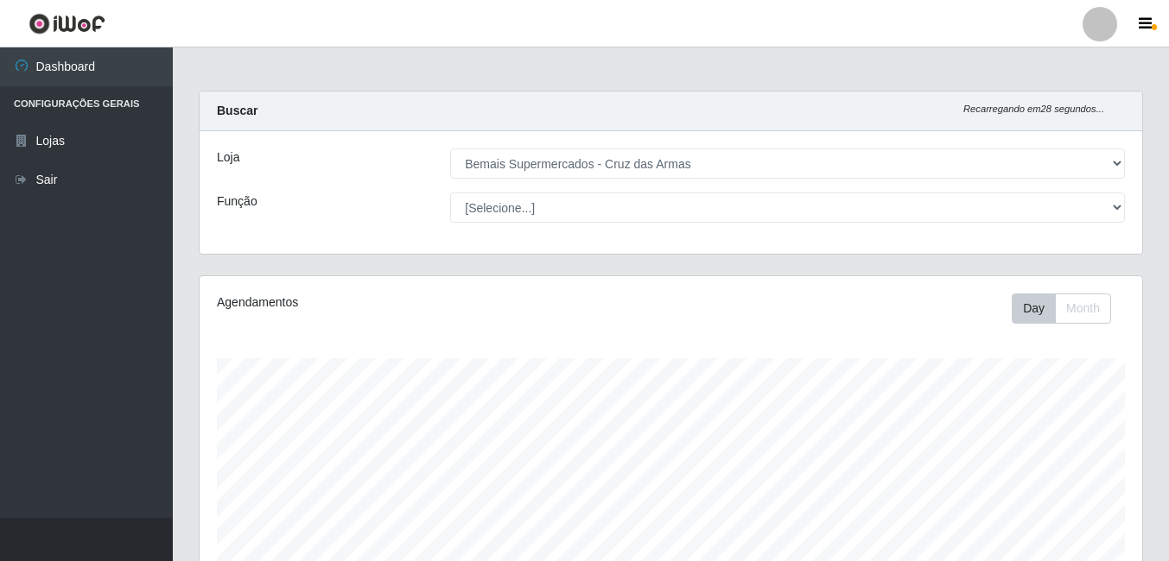
select select "412"
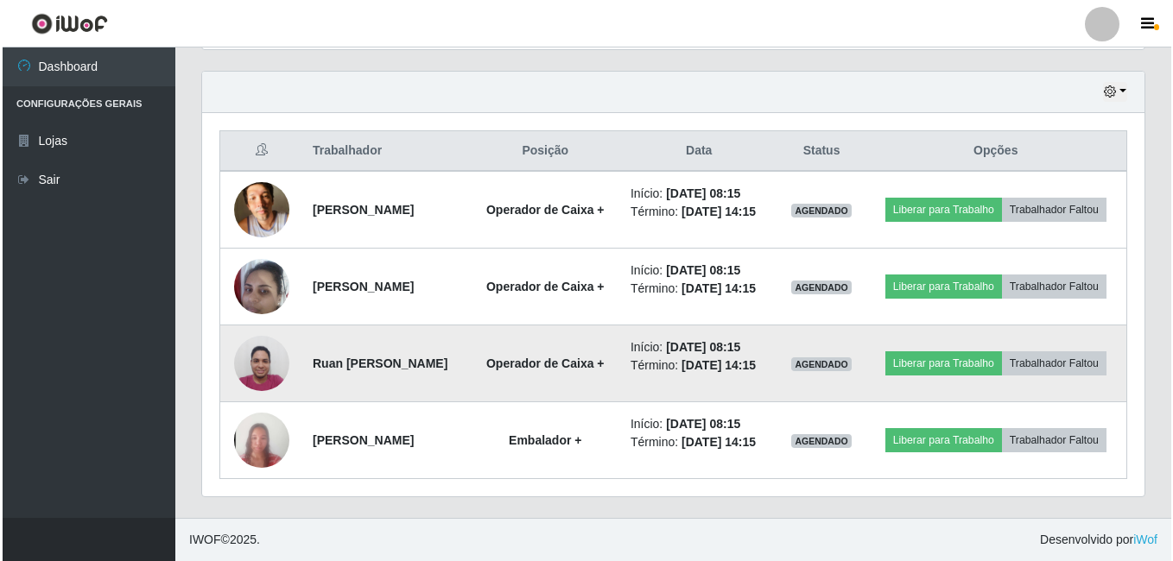
scroll to position [358, 942]
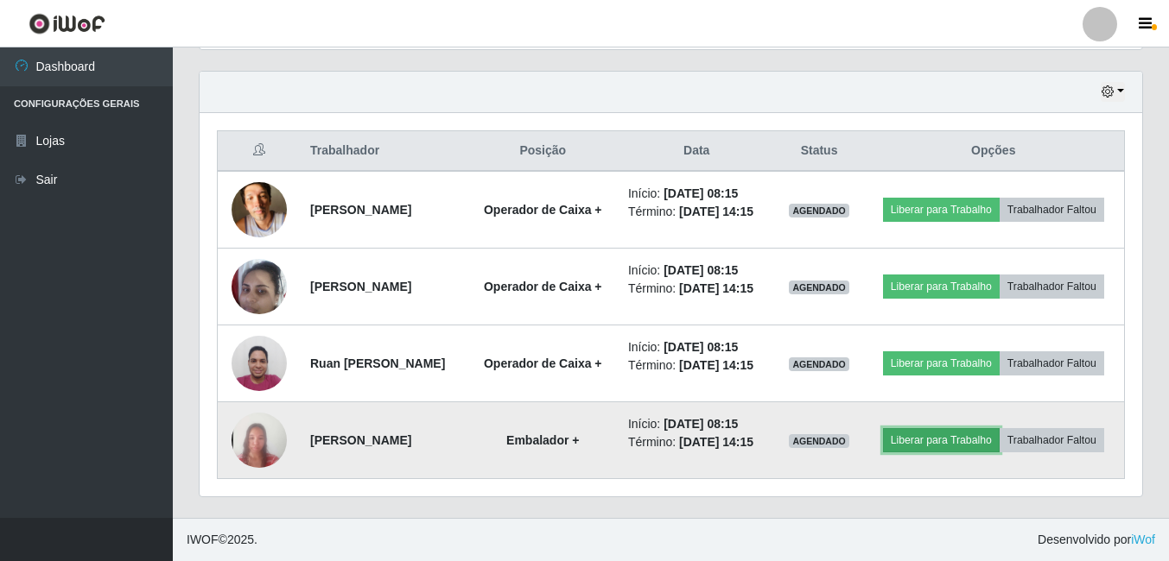
click at [998, 453] on button "Liberar para Trabalho" at bounding box center [941, 440] width 117 height 24
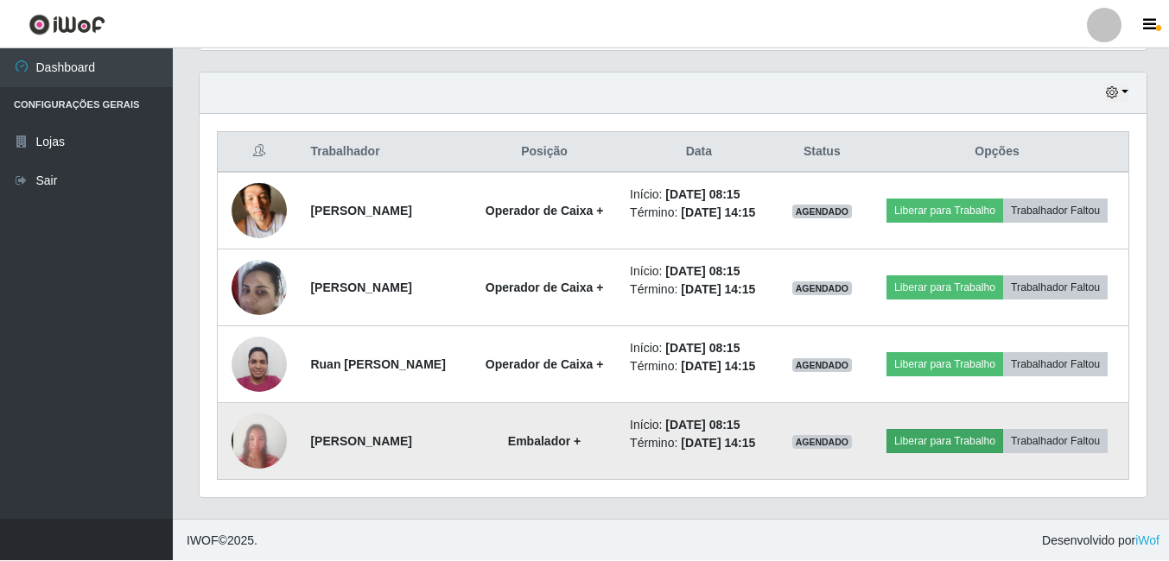
scroll to position [358, 934]
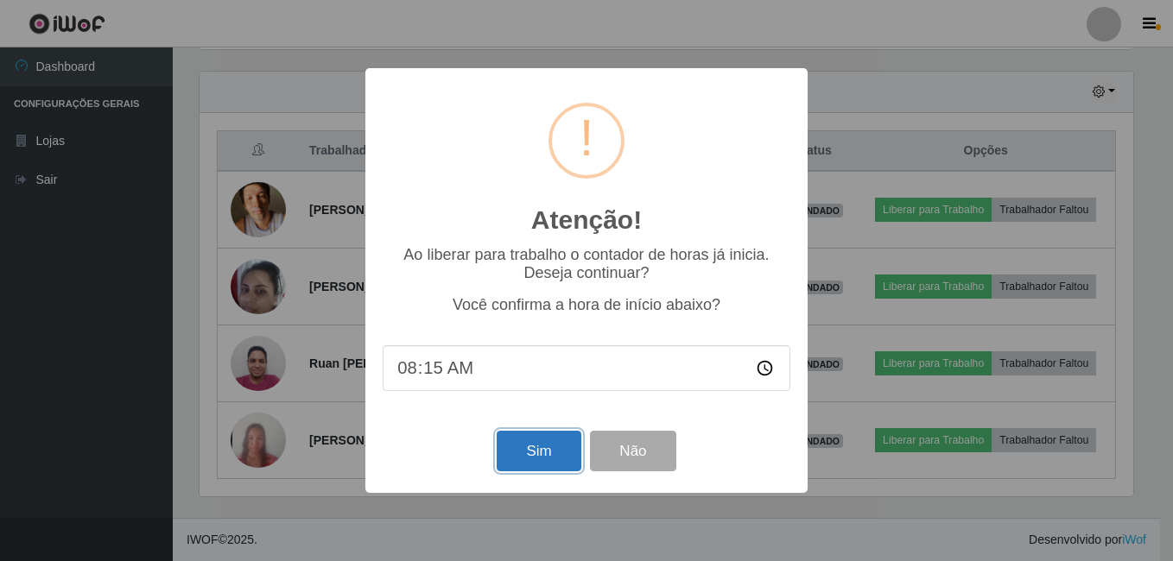
click at [508, 454] on button "Sim" at bounding box center [539, 451] width 84 height 41
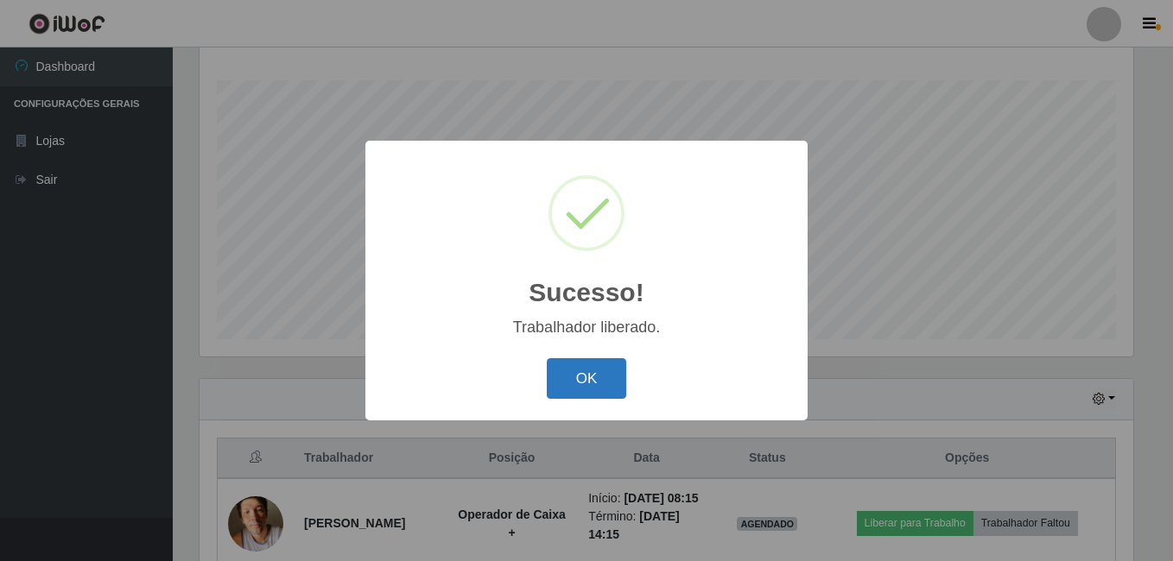
click at [597, 373] on button "OK" at bounding box center [587, 378] width 80 height 41
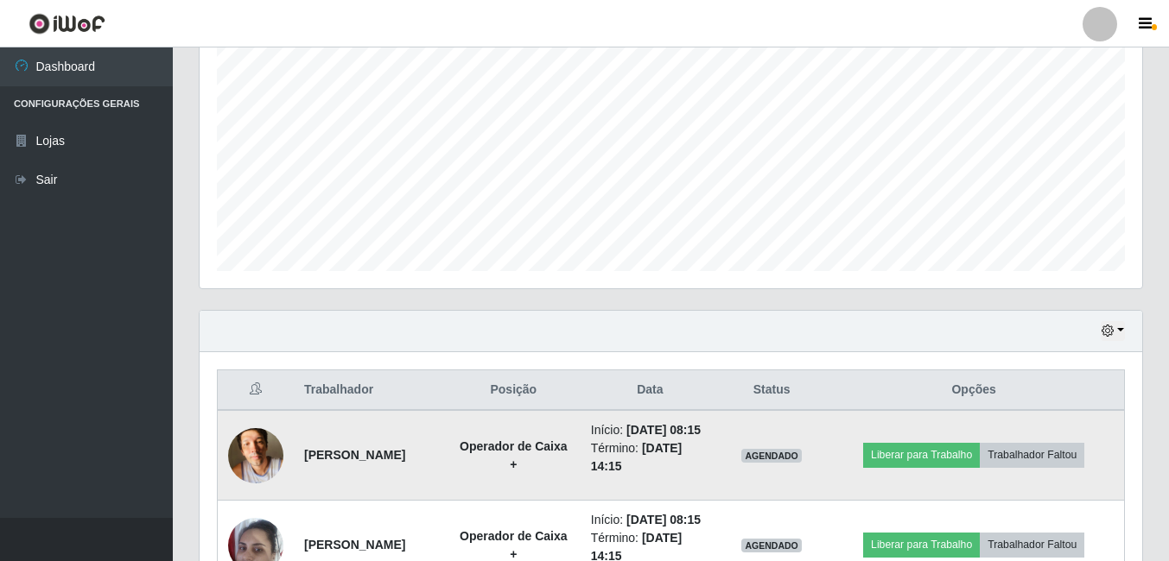
scroll to position [451, 0]
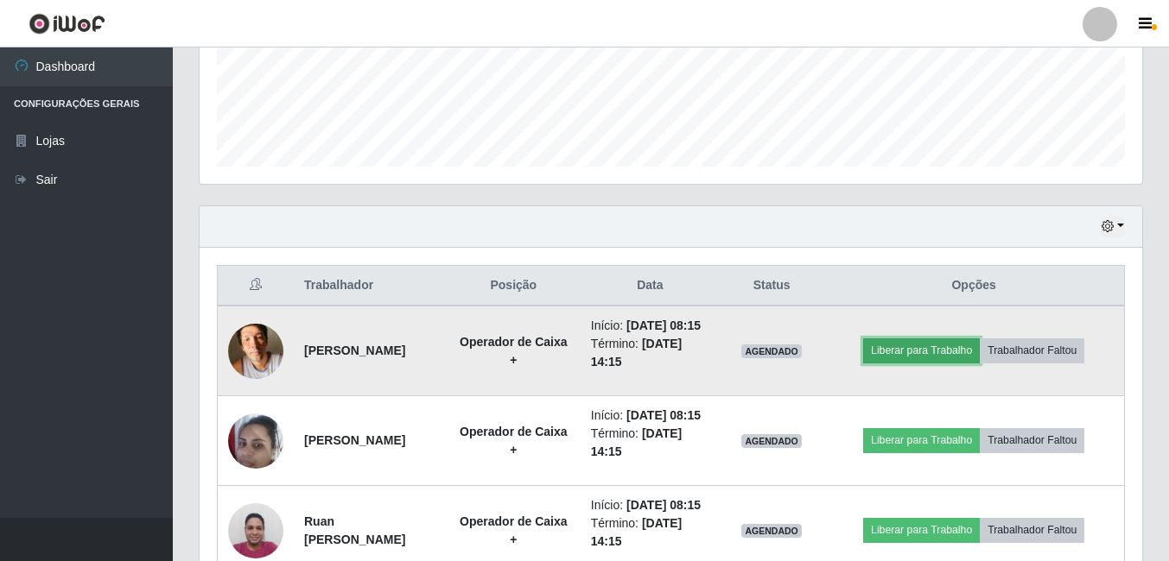
click at [901, 358] on button "Liberar para Trabalho" at bounding box center [921, 351] width 117 height 24
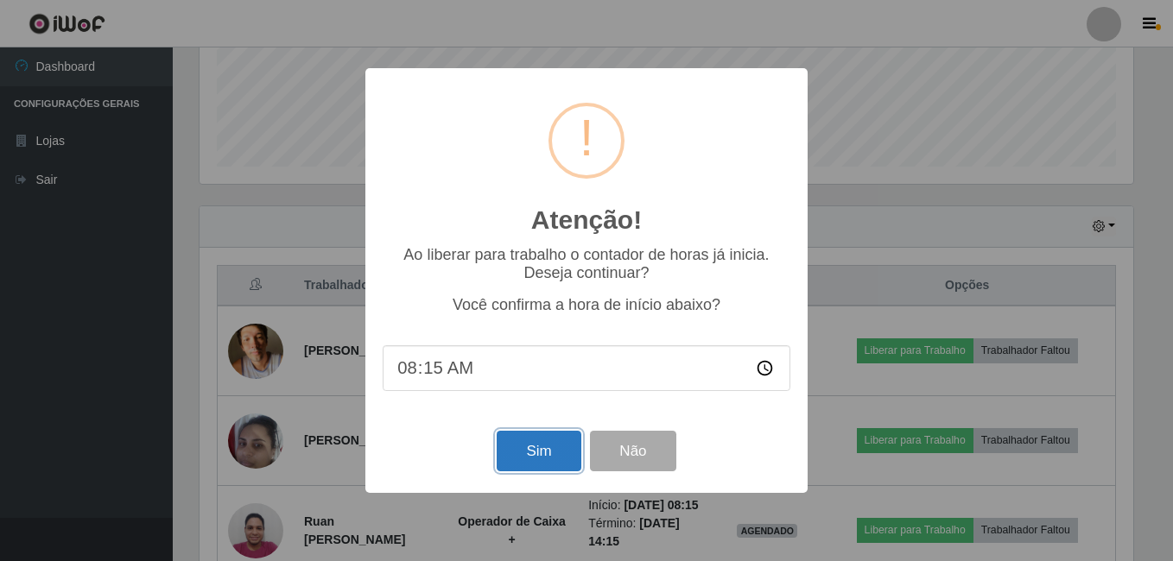
click at [529, 456] on button "Sim" at bounding box center [539, 451] width 84 height 41
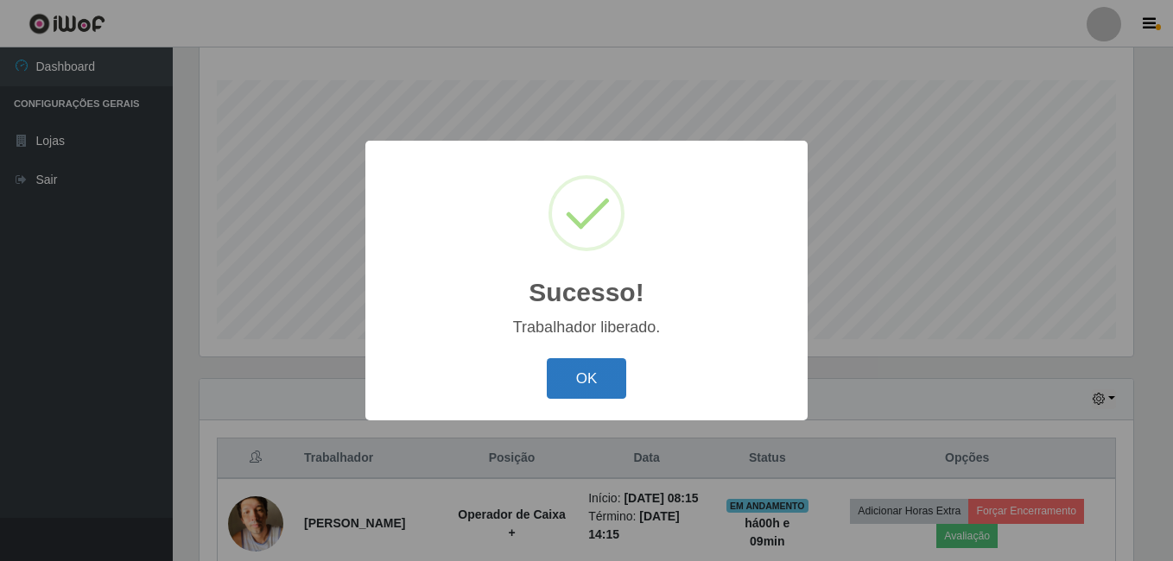
click at [572, 377] on button "OK" at bounding box center [587, 378] width 80 height 41
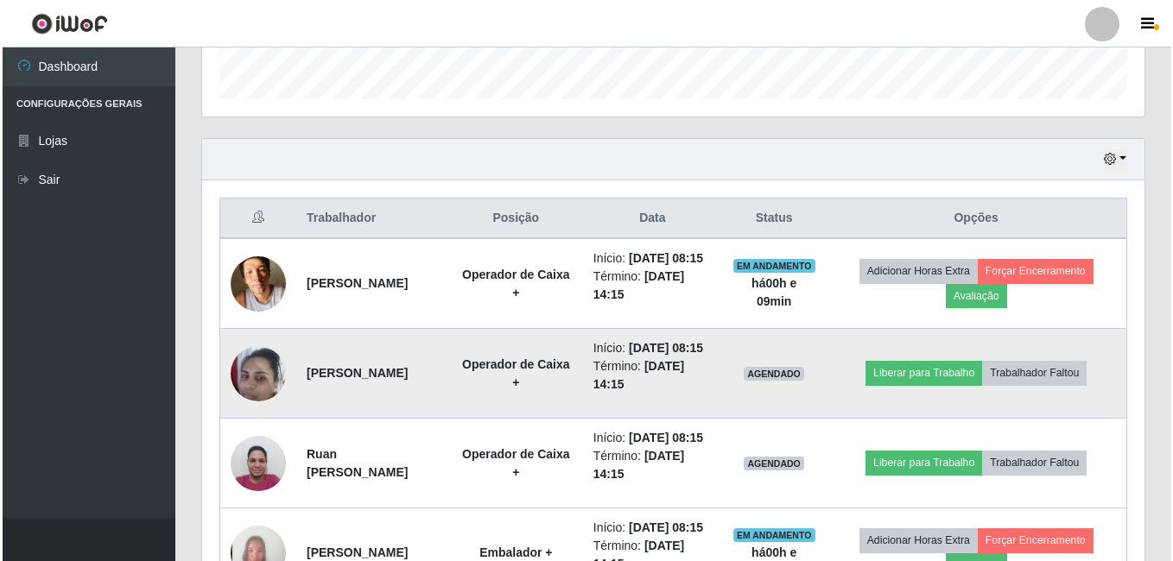
scroll to position [537, 0]
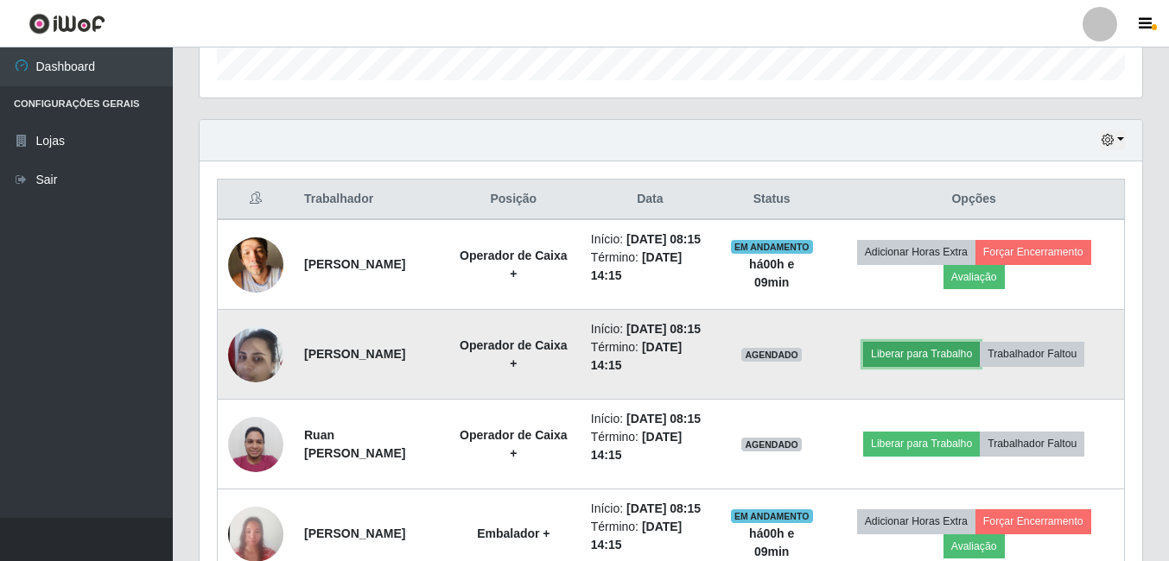
click at [919, 366] on button "Liberar para Trabalho" at bounding box center [921, 354] width 117 height 24
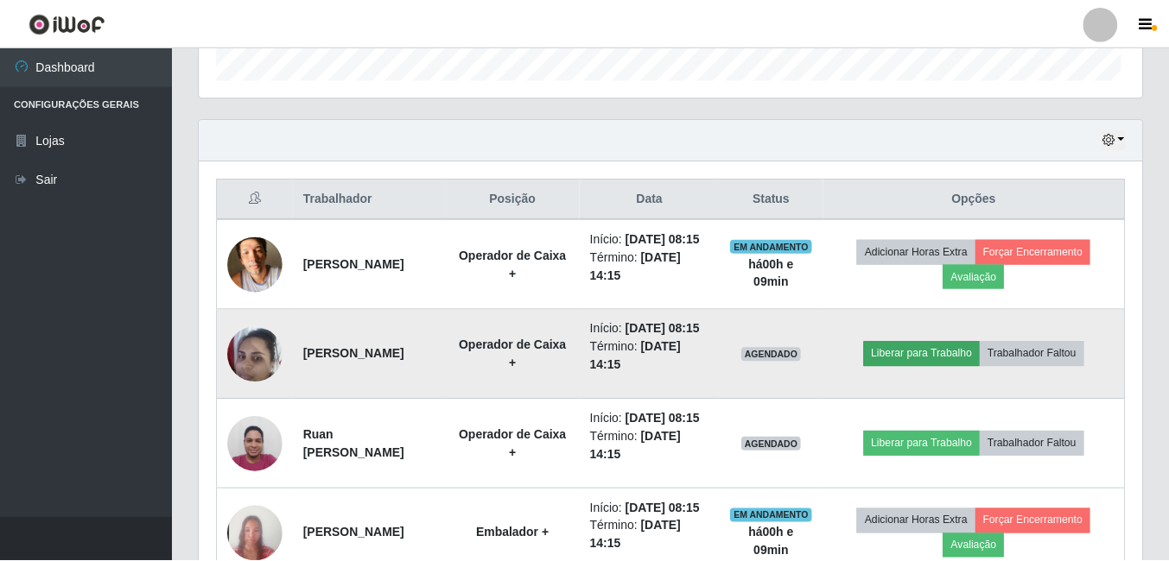
scroll to position [358, 934]
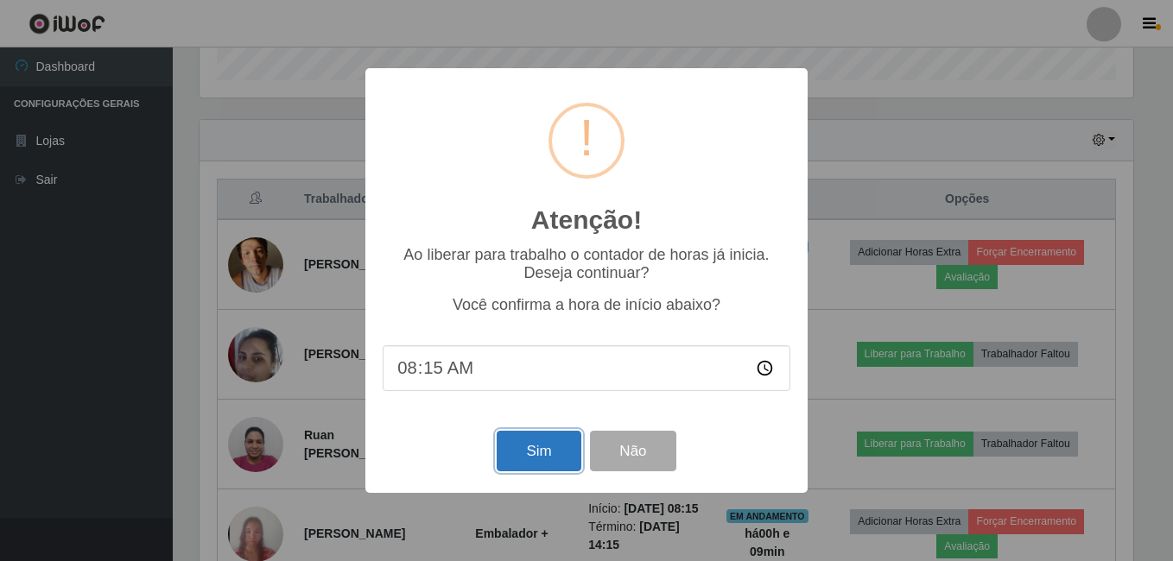
click at [525, 452] on button "Sim" at bounding box center [539, 451] width 84 height 41
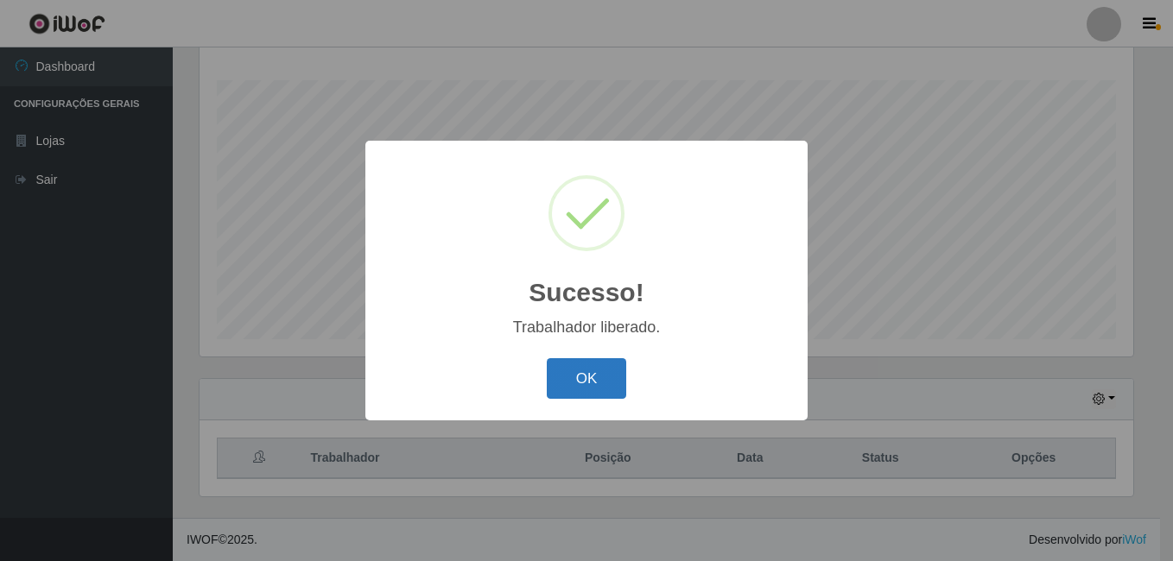
click at [595, 383] on button "OK" at bounding box center [587, 378] width 80 height 41
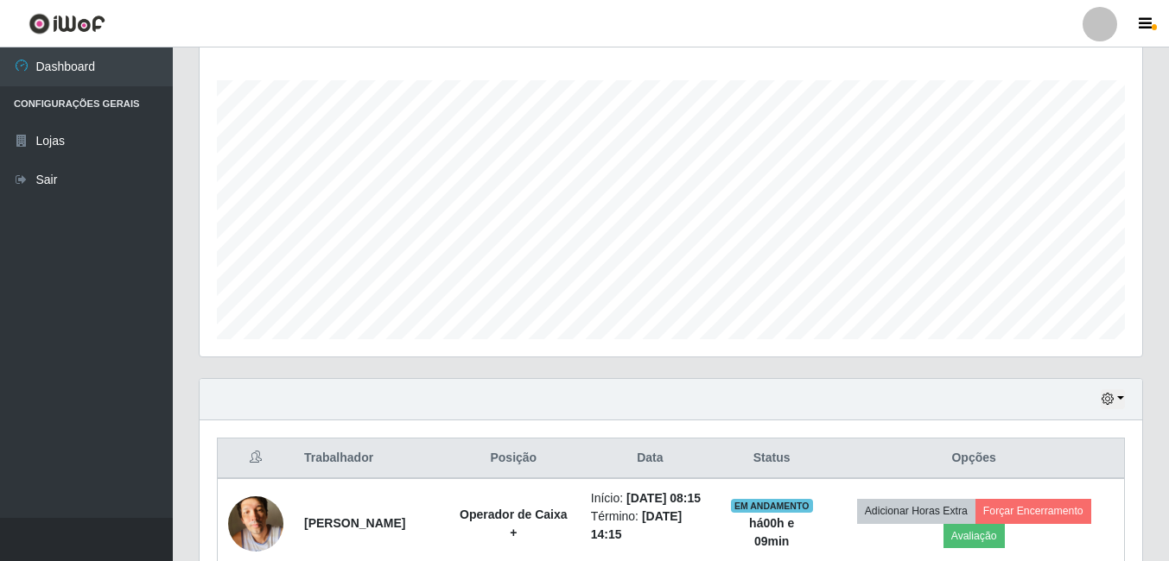
scroll to position [710, 0]
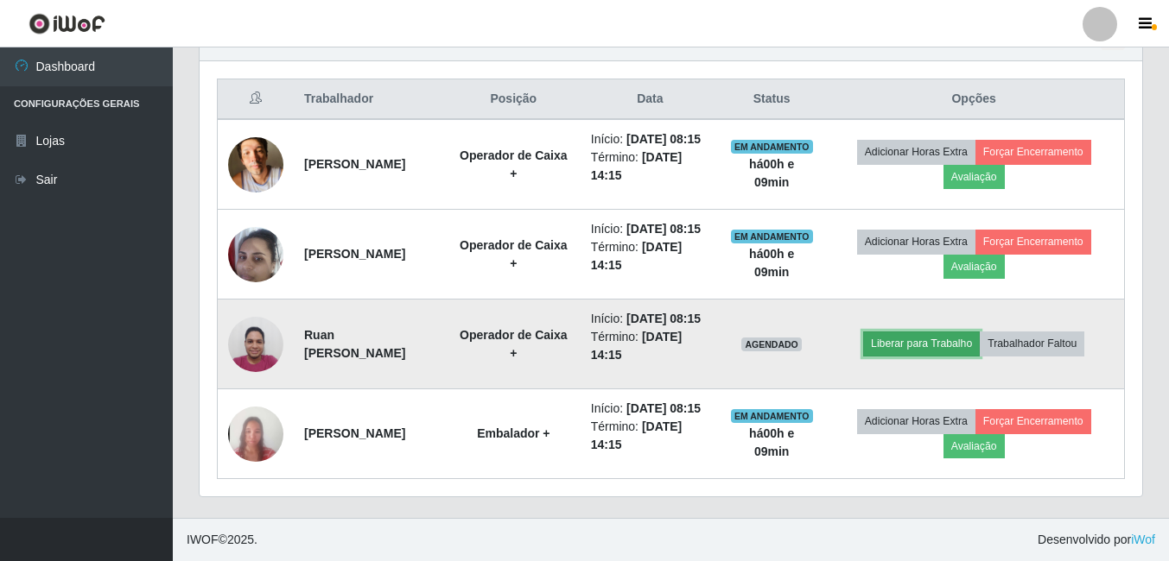
click at [909, 332] on button "Liberar para Trabalho" at bounding box center [921, 344] width 117 height 24
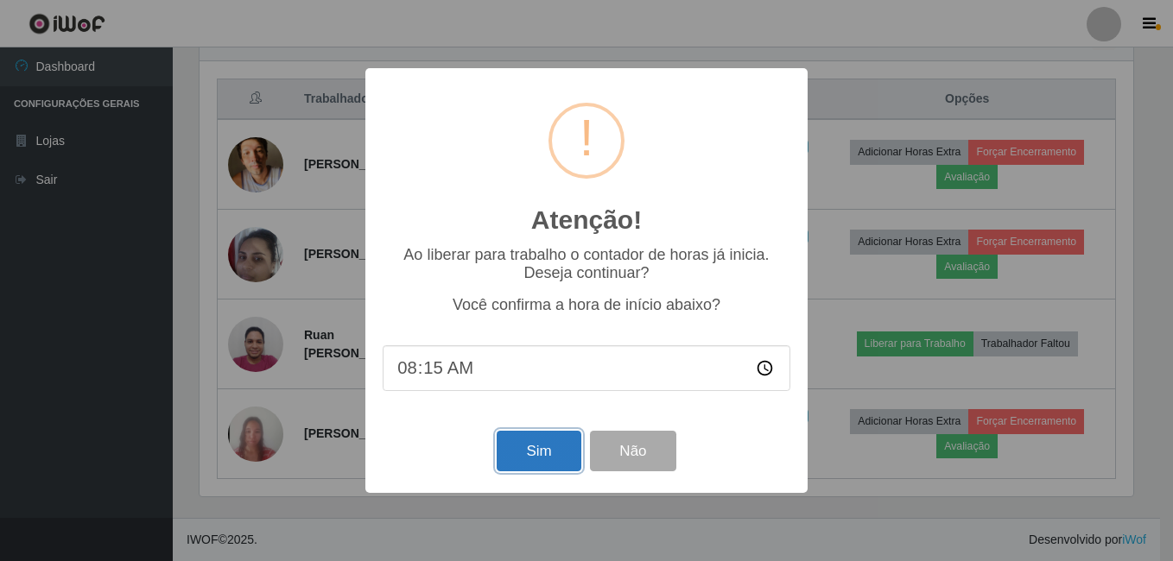
click at [537, 453] on button "Sim" at bounding box center [539, 451] width 84 height 41
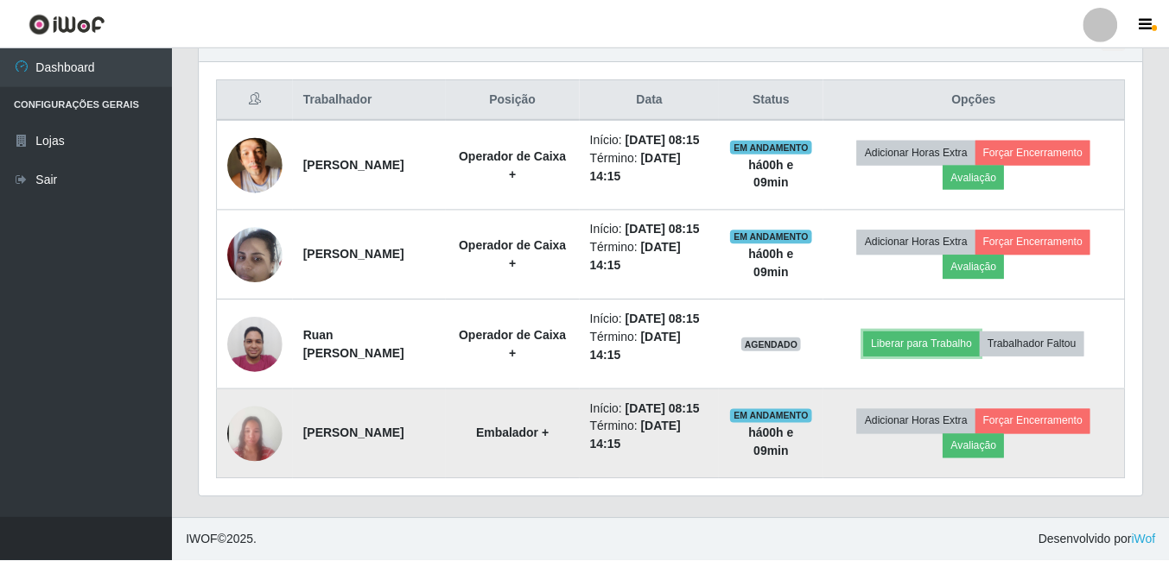
scroll to position [0, 0]
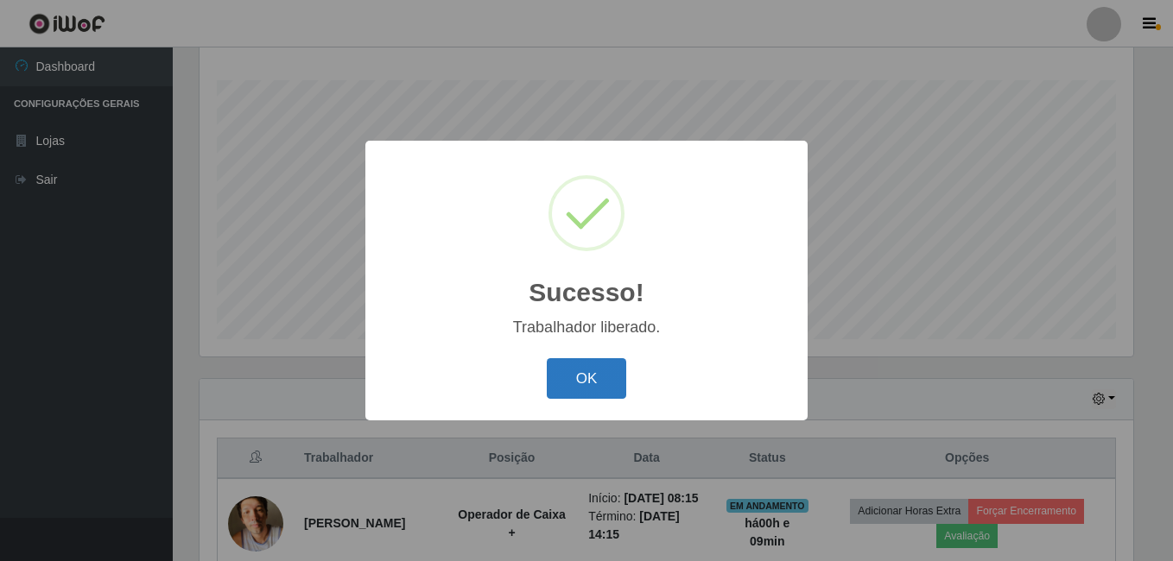
click at [601, 379] on button "OK" at bounding box center [587, 378] width 80 height 41
